Goal: Navigation & Orientation: Understand site structure

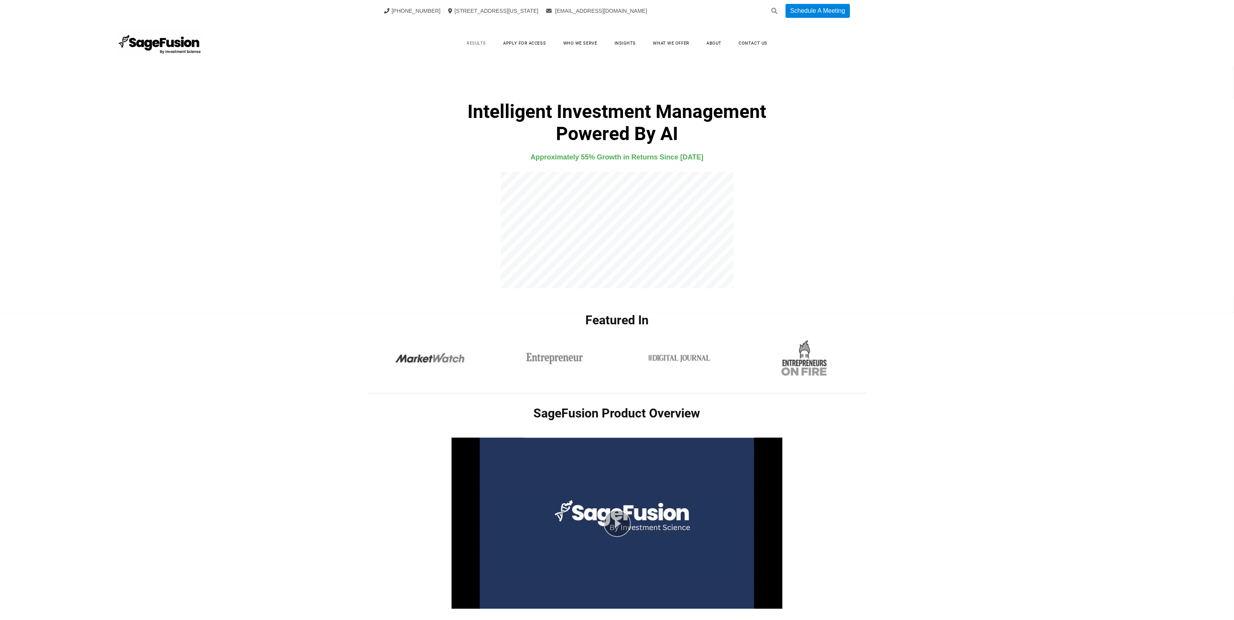
click at [476, 38] on link "Results" at bounding box center [476, 43] width 35 height 12
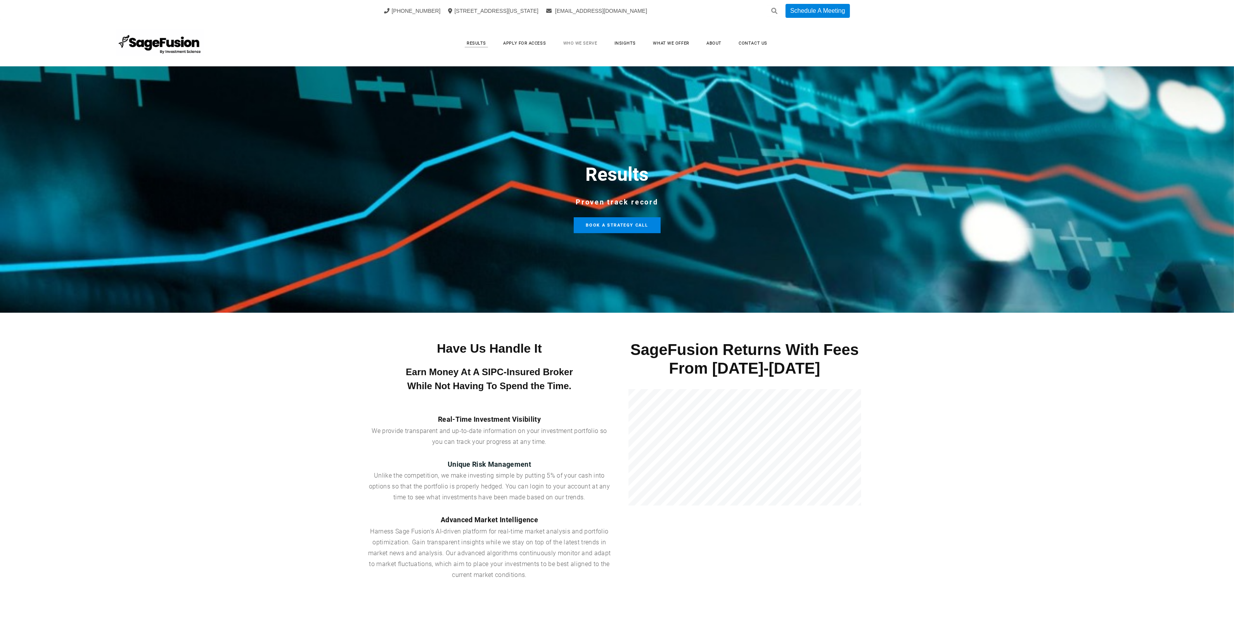
click at [562, 43] on link "Who We Serve" at bounding box center [581, 43] width 50 height 12
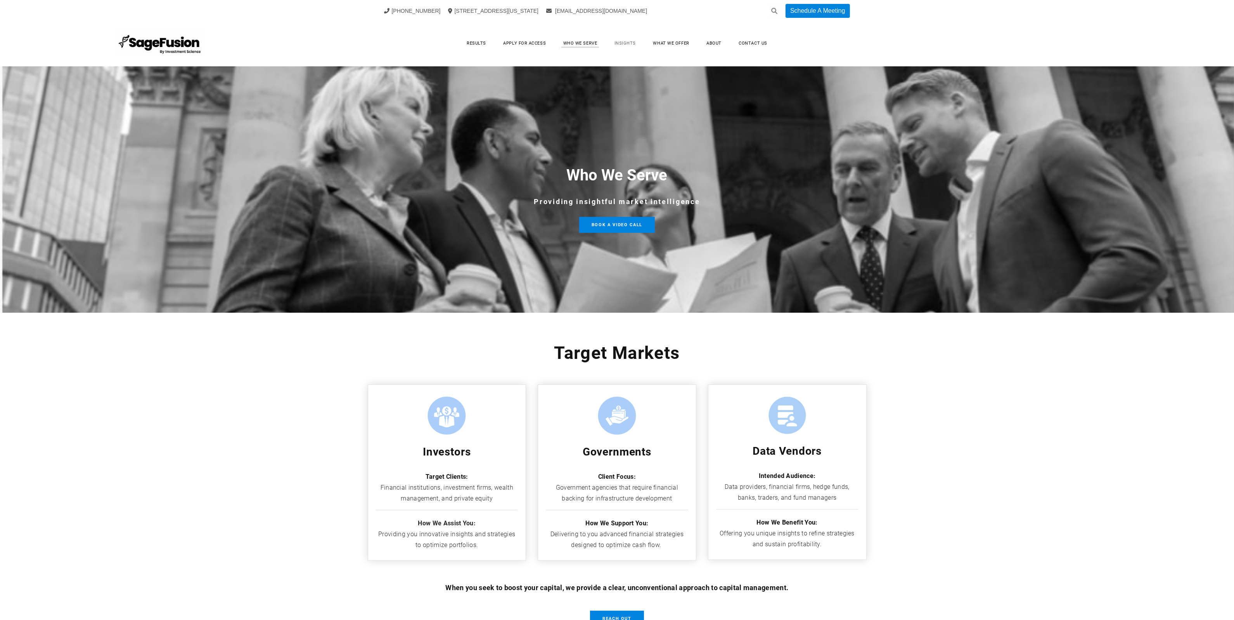
click at [632, 42] on link "Insights" at bounding box center [625, 43] width 37 height 12
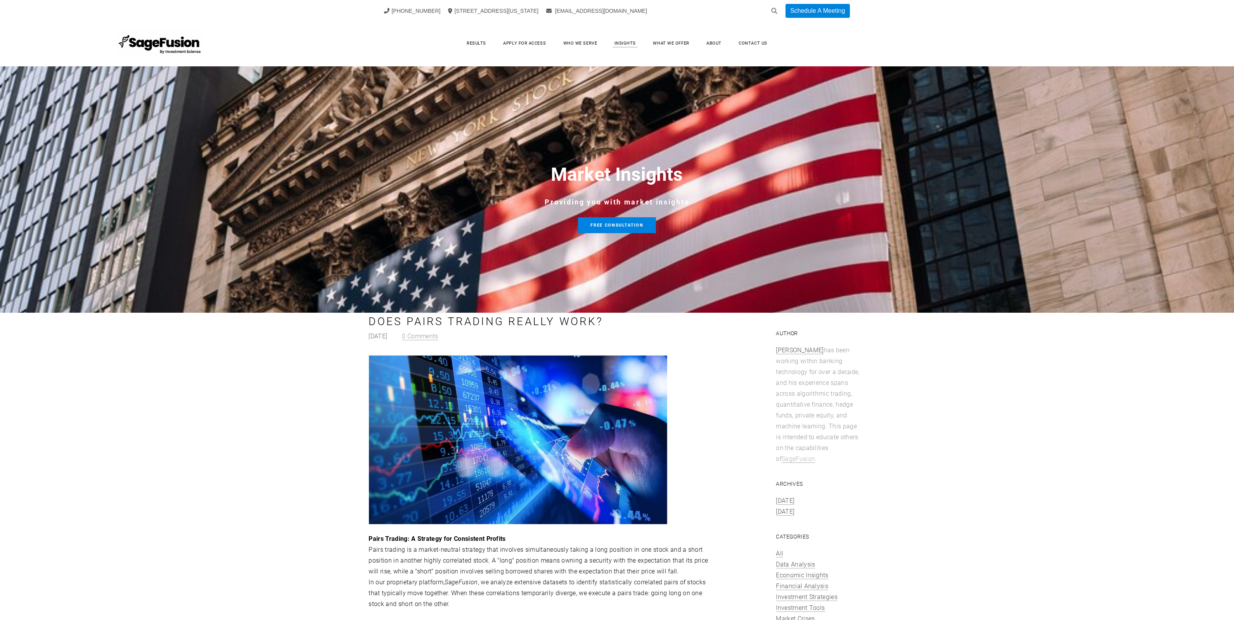
click at [666, 43] on link "What We Offer" at bounding box center [672, 43] width 52 height 12
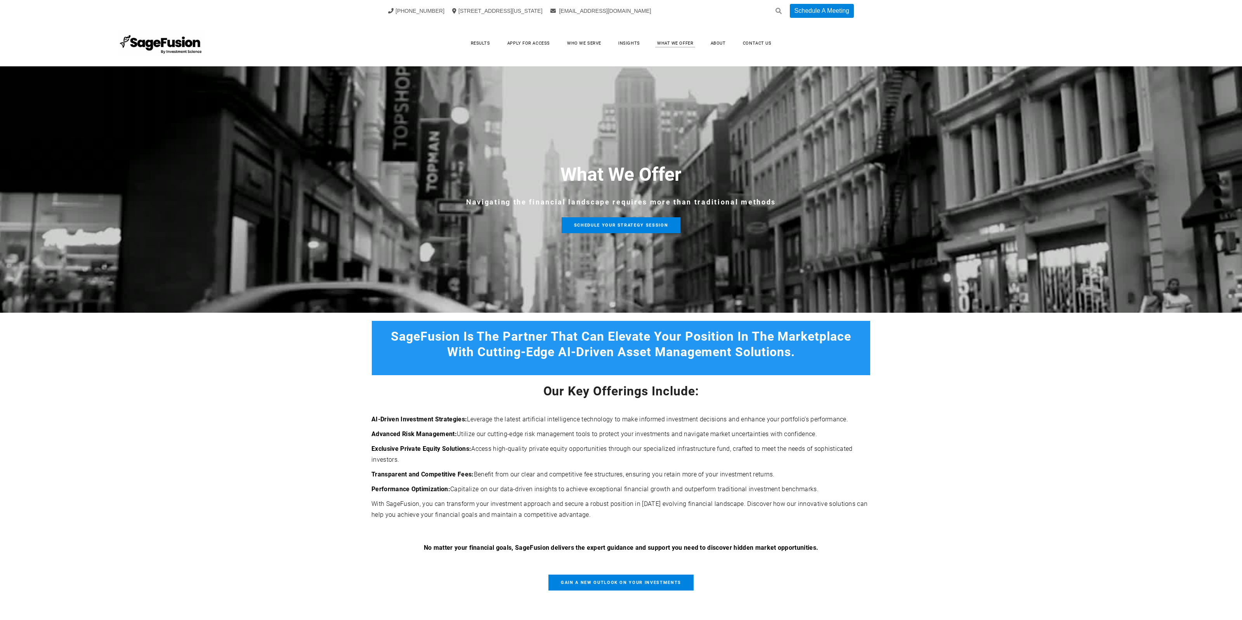
click at [715, 42] on link "About" at bounding box center [718, 43] width 31 height 12
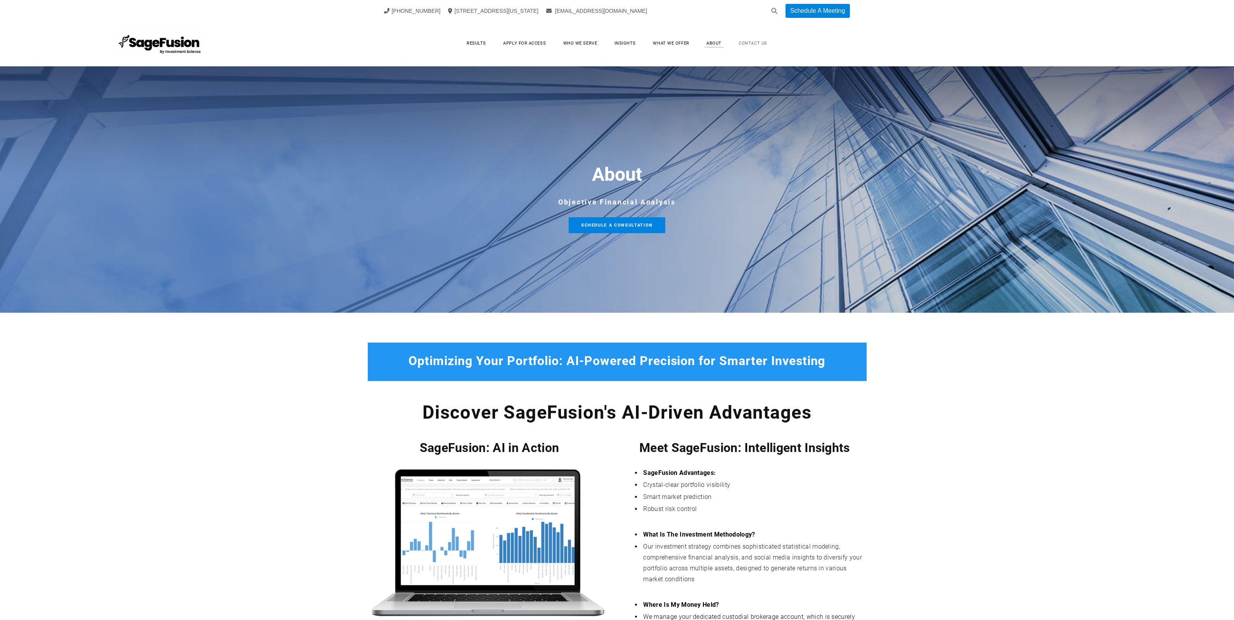
click at [757, 40] on link "Contact Us" at bounding box center [753, 43] width 44 height 12
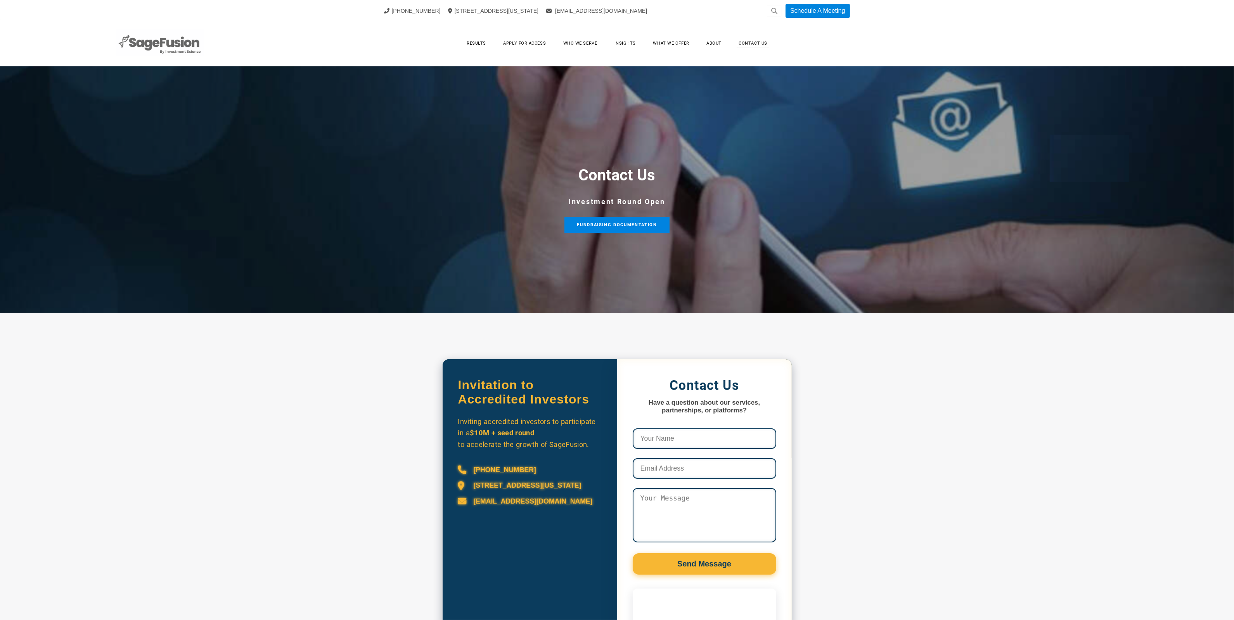
click at [197, 50] on img at bounding box center [159, 42] width 87 height 27
